Goal: Transaction & Acquisition: Purchase product/service

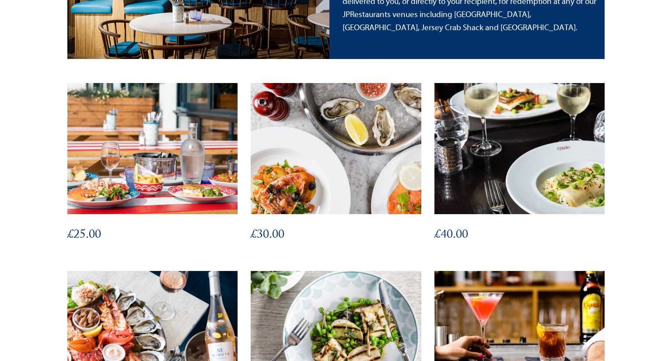
scroll to position [228, 0]
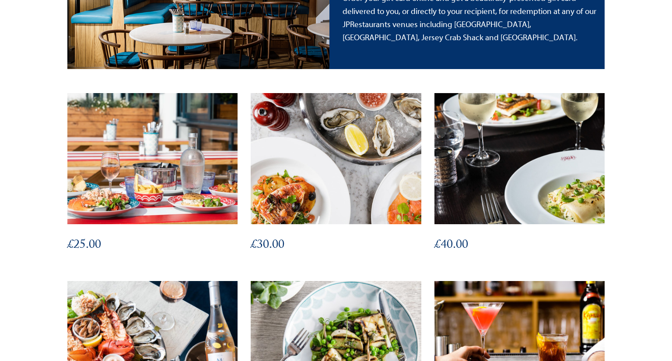
click at [511, 161] on img at bounding box center [520, 159] width 188 height 144
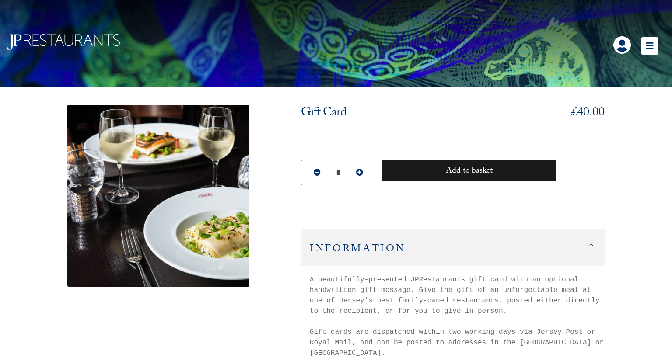
click at [445, 173] on button "Add to basket" at bounding box center [469, 170] width 175 height 21
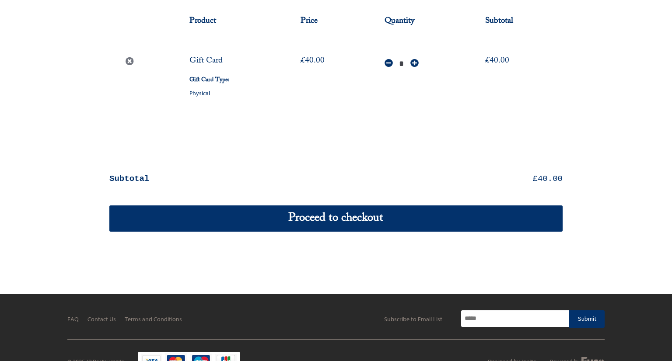
scroll to position [112, 0]
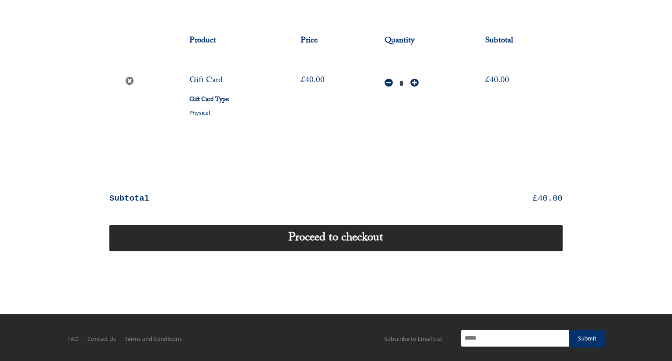
click at [340, 235] on link "Proceed to checkout" at bounding box center [335, 238] width 453 height 26
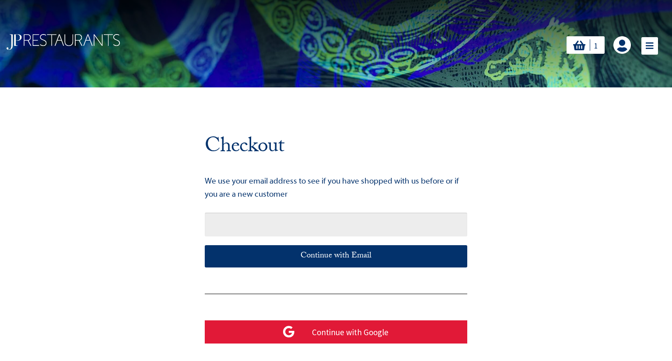
click at [360, 220] on input "text" at bounding box center [336, 225] width 263 height 24
type input "**********"
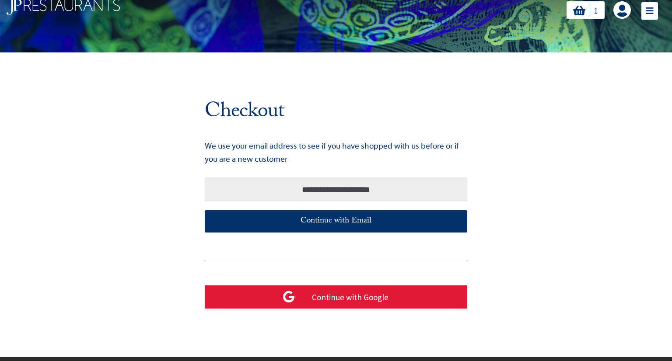
scroll to position [35, 0]
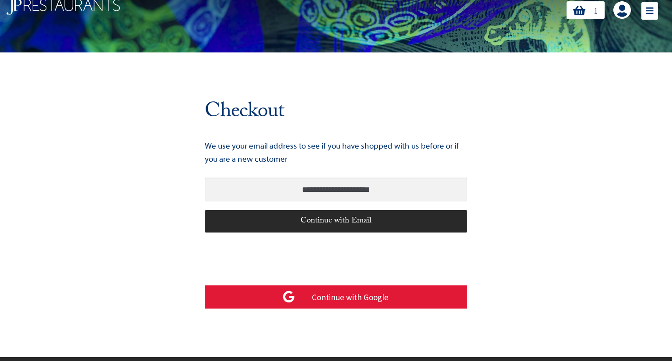
click at [355, 222] on div "Continue with Email" at bounding box center [336, 222] width 263 height 22
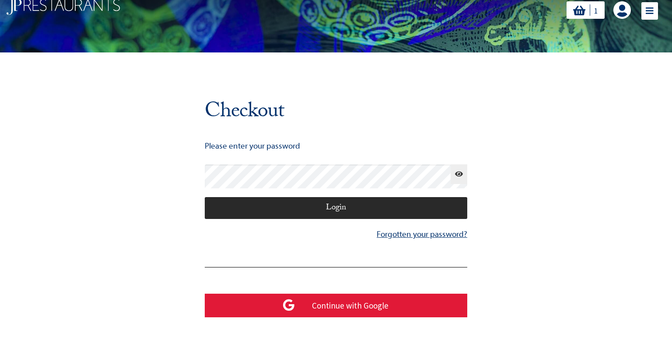
click at [365, 208] on div "Login" at bounding box center [336, 208] width 263 height 22
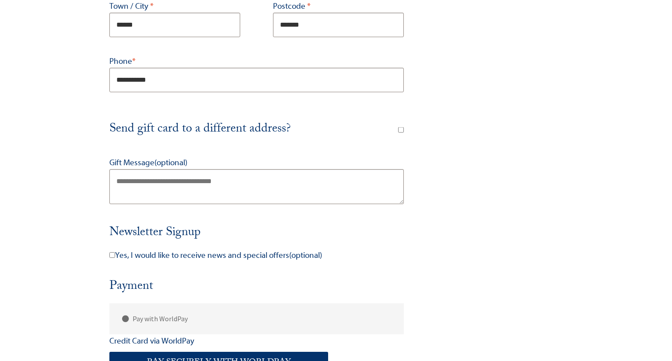
scroll to position [369, 0]
click at [247, 126] on span "Send gift card to a different address?" at bounding box center [199, 129] width 181 height 21
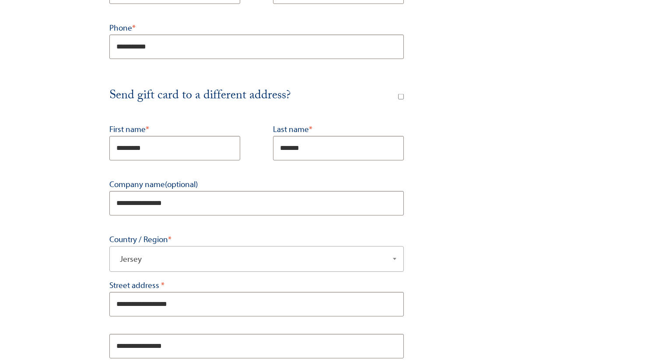
scroll to position [395, 0]
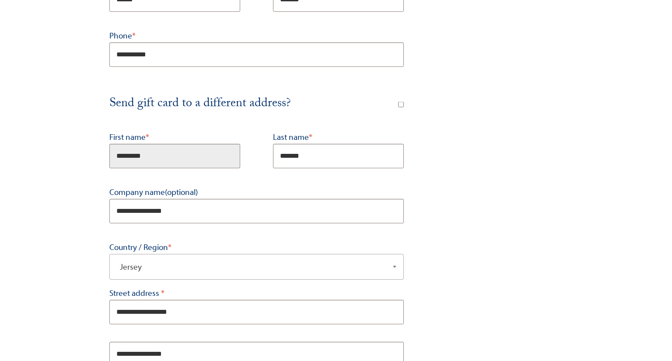
click at [144, 157] on input "*********" at bounding box center [174, 156] width 131 height 25
type input "*"
type input "****"
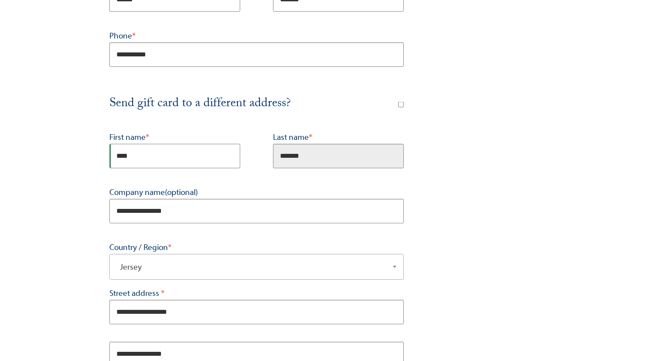
click at [304, 154] on input "*******" at bounding box center [338, 156] width 131 height 25
type input "*"
type input "****"
click at [261, 176] on div "**********" at bounding box center [256, 336] width 295 height 410
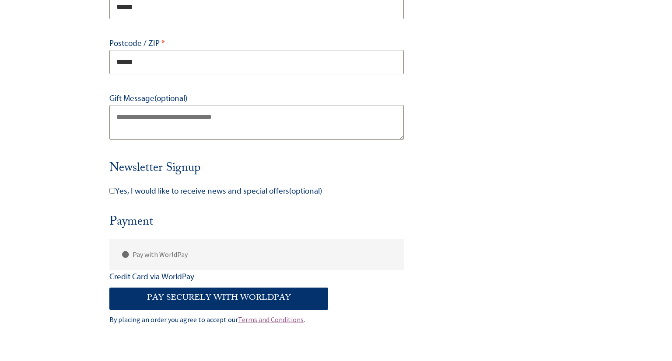
scroll to position [855, 0]
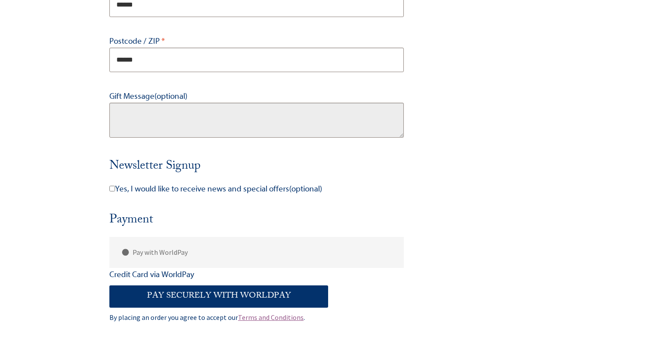
click at [165, 122] on textarea "Gift Message (optional)" at bounding box center [256, 120] width 295 height 35
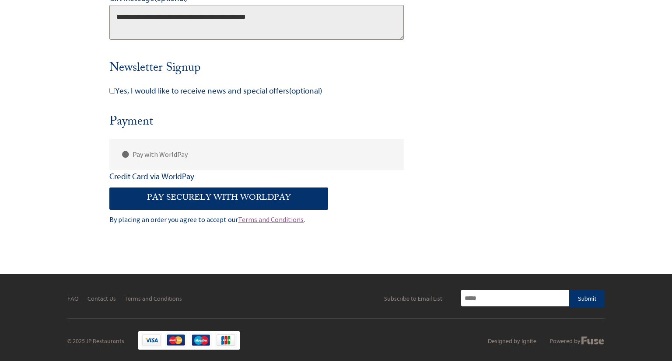
scroll to position [952, 0]
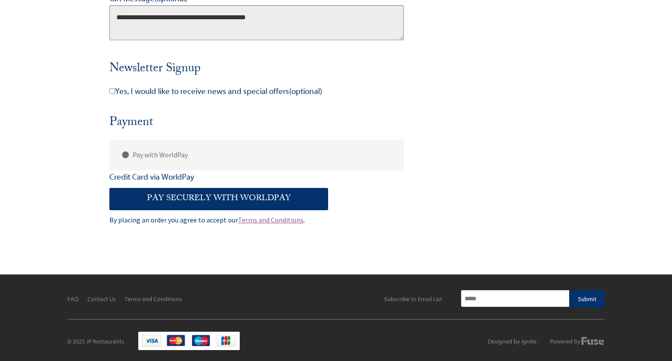
type textarea "**********"
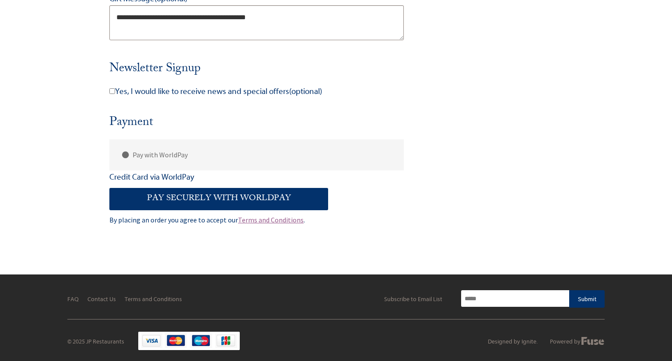
click at [291, 198] on button "Pay securely with WorldPay" at bounding box center [218, 199] width 219 height 22
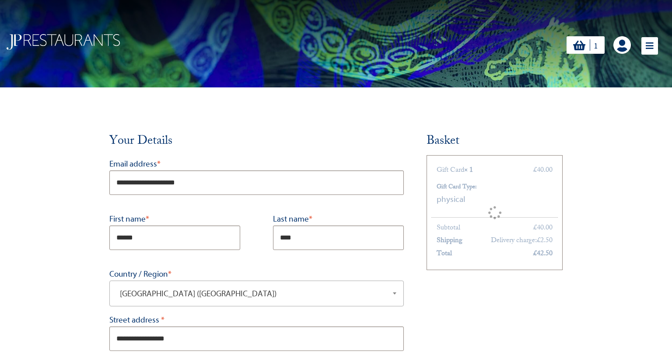
scroll to position [533, 0]
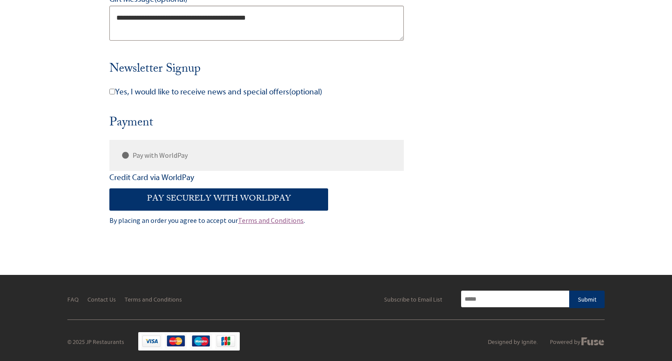
click at [144, 157] on label "Pay with WorldPay" at bounding box center [258, 155] width 292 height 31
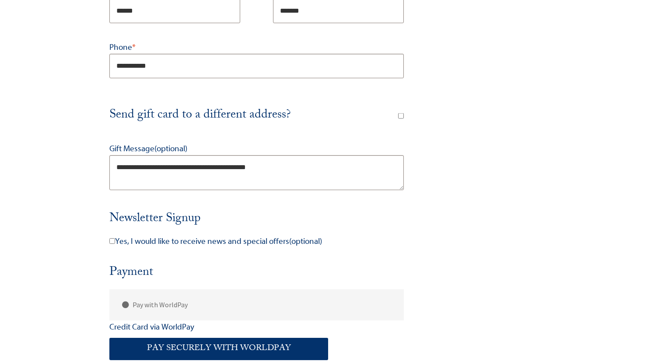
scroll to position [535, 0]
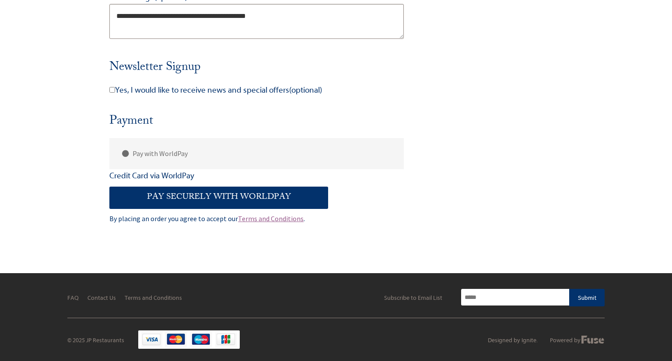
click at [227, 193] on button "Pay securely with WorldPay" at bounding box center [218, 198] width 219 height 22
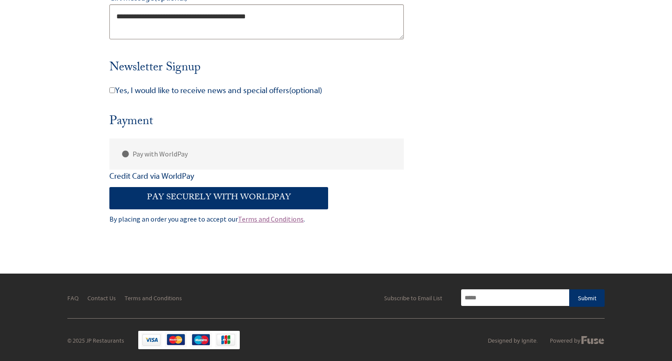
scroll to position [535, 0]
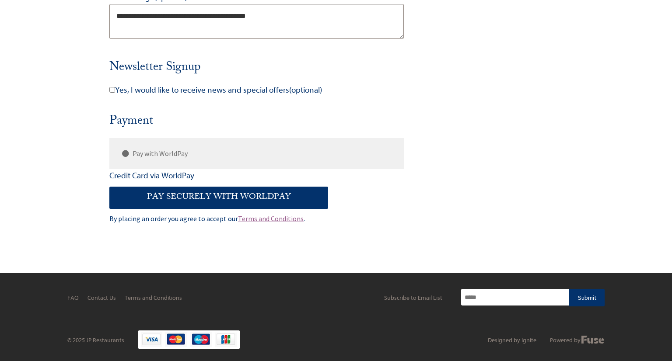
click at [161, 153] on label "Pay with WorldPay" at bounding box center [258, 153] width 292 height 31
click at [179, 337] on div "© 2025 JP Restaurants" at bounding box center [129, 340] width 125 height 9
click at [203, 197] on button "Pay securely with WorldPay" at bounding box center [218, 198] width 219 height 22
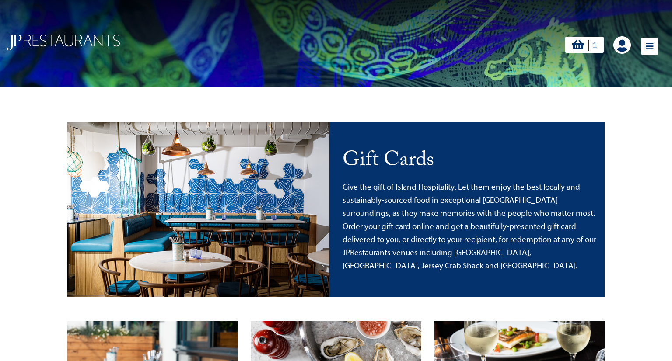
click at [628, 46] on link at bounding box center [623, 45] width 18 height 18
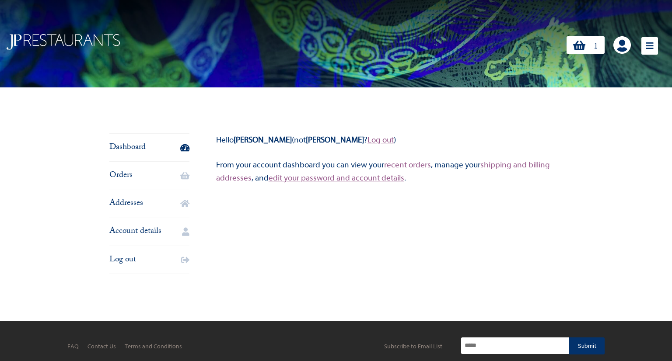
click at [240, 181] on link "shipping and billing addresses" at bounding box center [383, 171] width 334 height 23
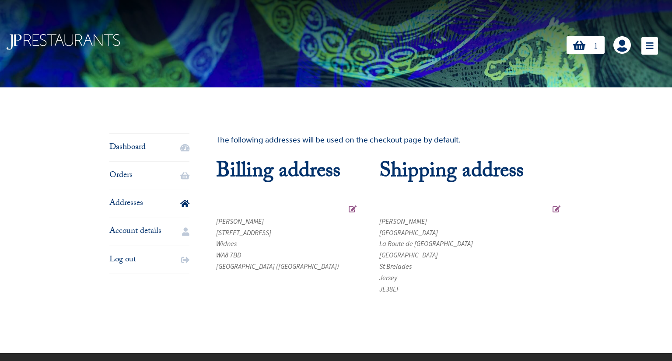
click at [574, 47] on icon "1" at bounding box center [579, 45] width 12 height 11
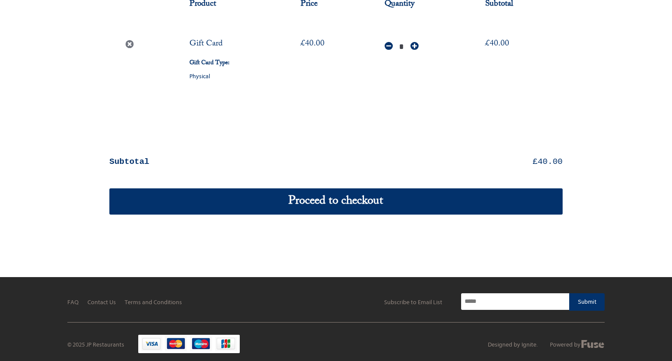
scroll to position [154, 0]
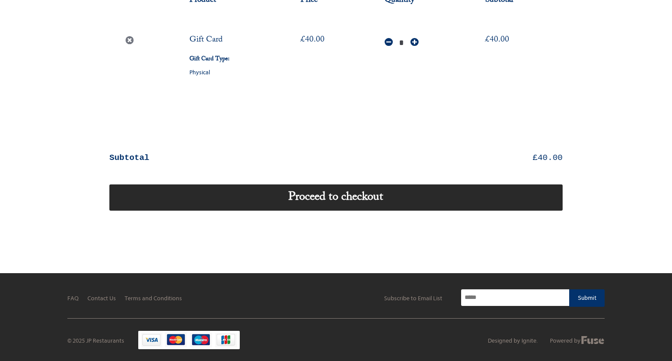
click at [359, 197] on link "Proceed to checkout" at bounding box center [335, 198] width 453 height 26
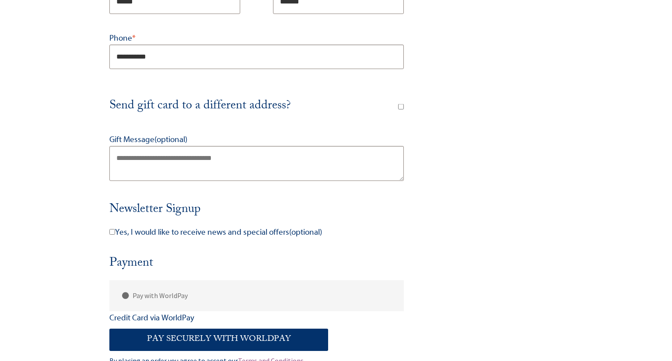
scroll to position [342, 0]
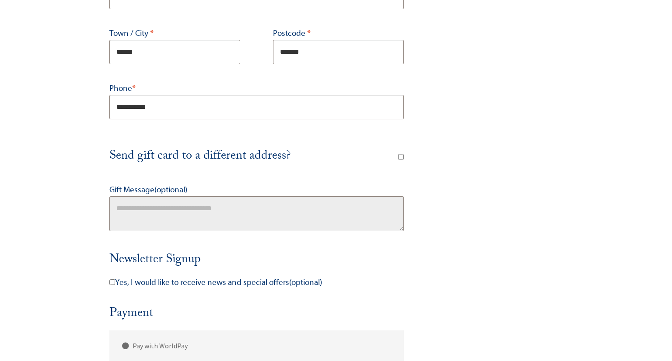
click at [237, 209] on textarea "Gift Message (optional)" at bounding box center [256, 214] width 295 height 35
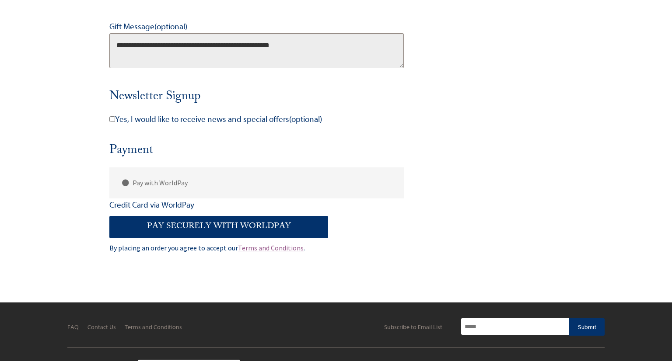
scroll to position [509, 0]
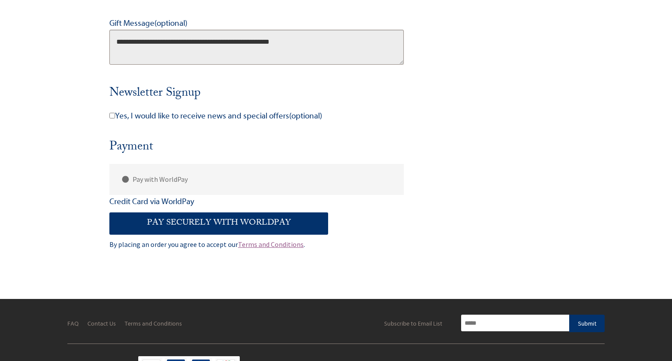
type textarea "**********"
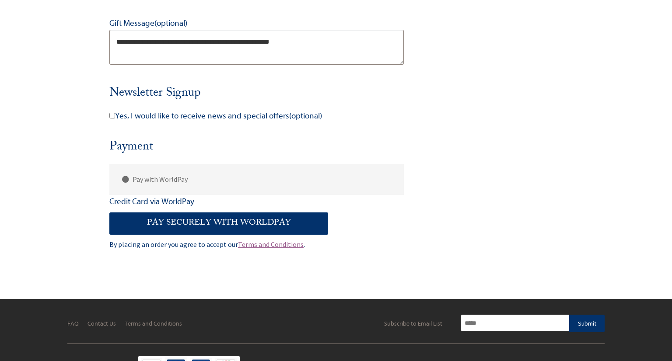
click at [186, 223] on button "Pay securely with WorldPay" at bounding box center [218, 224] width 219 height 22
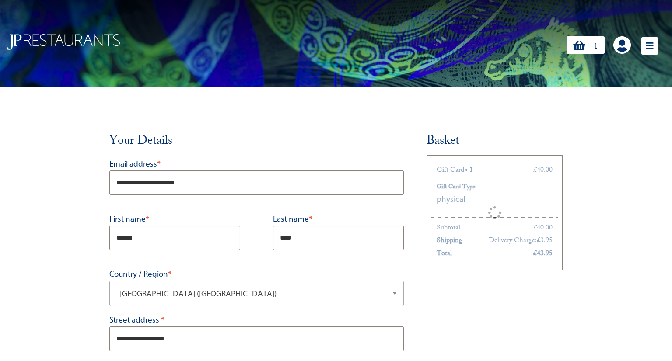
scroll to position [509, 0]
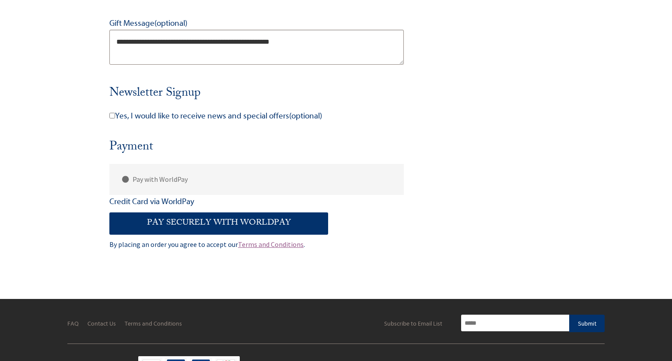
click at [201, 226] on button "Pay securely with WorldPay" at bounding box center [218, 224] width 219 height 22
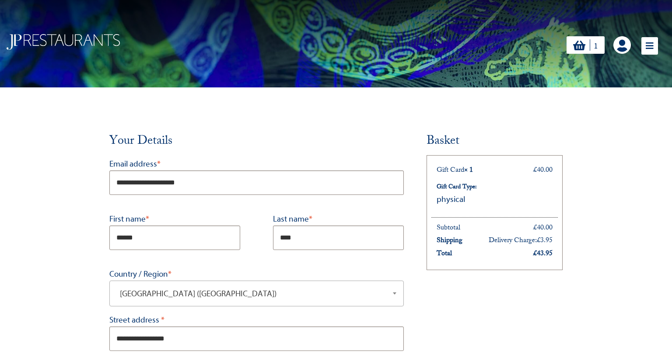
click at [649, 47] on icon at bounding box center [650, 46] width 17 height 18
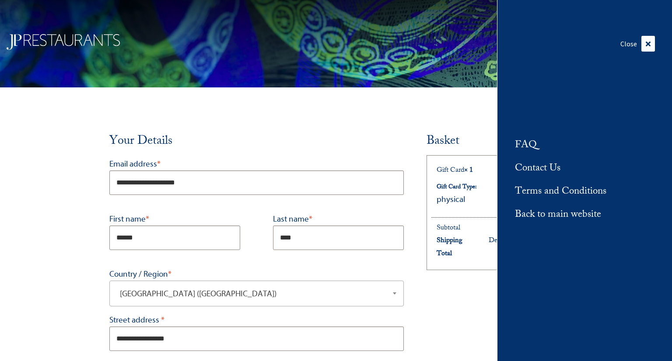
click at [537, 168] on link "Contact Us" at bounding box center [538, 169] width 46 height 14
